Goal: Task Accomplishment & Management: Use online tool/utility

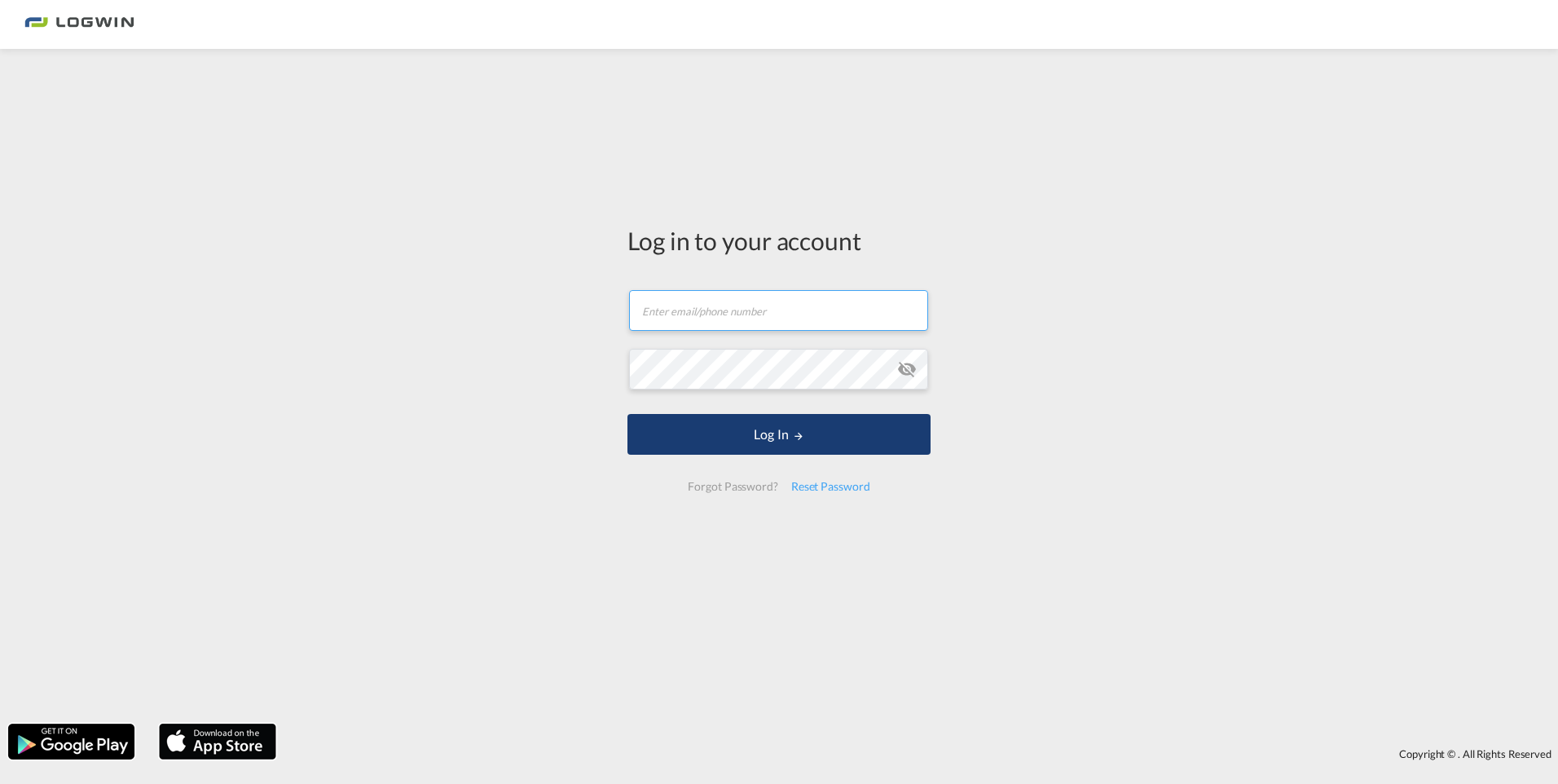
type input "[PERSON_NAME][EMAIL_ADDRESS][PERSON_NAME][DOMAIN_NAME]"
click at [671, 433] on button "Log In" at bounding box center [779, 435] width 303 height 41
